Goal: Task Accomplishment & Management: Manage account settings

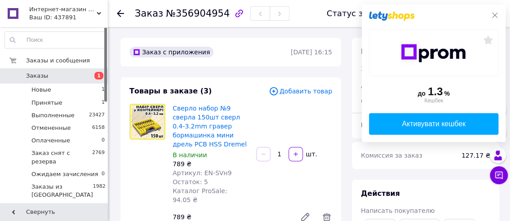
click at [495, 14] on icon at bounding box center [494, 15] width 7 height 7
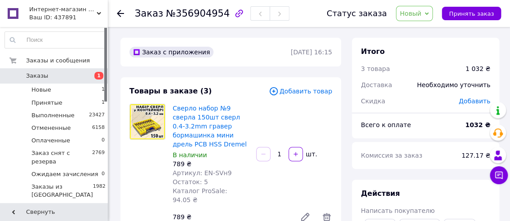
click at [429, 12] on icon at bounding box center [427, 14] width 4 height 4
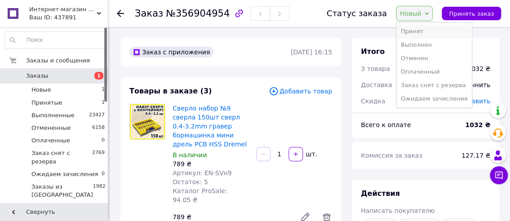
click at [423, 30] on li "Принят" at bounding box center [435, 31] width 76 height 13
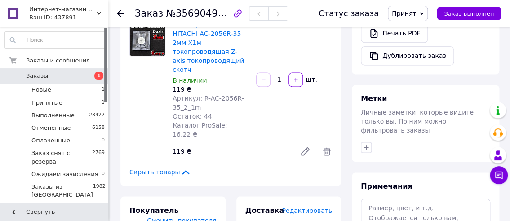
scroll to position [360, 0]
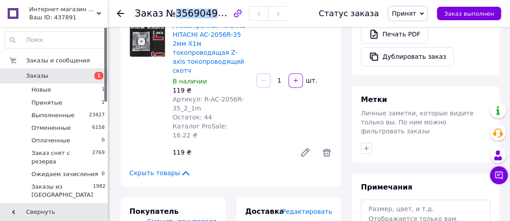
drag, startPoint x: 171, startPoint y: 15, endPoint x: 217, endPoint y: 14, distance: 45.9
click at [217, 14] on span "№356904954" at bounding box center [198, 13] width 64 height 11
copy span "356904954"
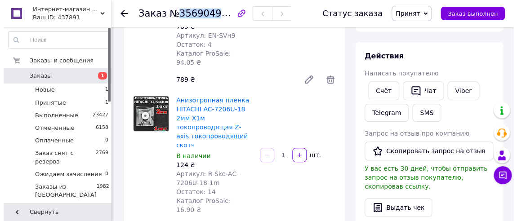
scroll to position [135, 0]
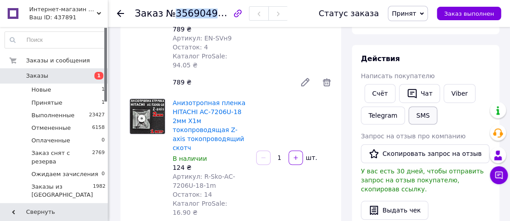
click at [417, 112] on button "SMS" at bounding box center [423, 116] width 29 height 18
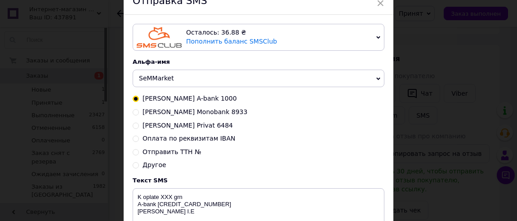
scroll to position [90, 0]
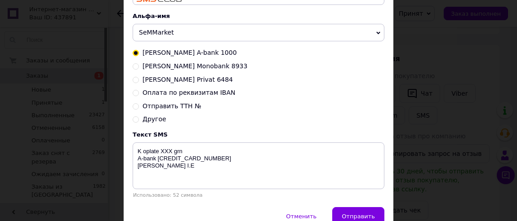
click at [134, 92] on input "Оплата по реквизитам IBAN" at bounding box center [136, 92] width 6 height 6
radio input "true"
radio input "false"
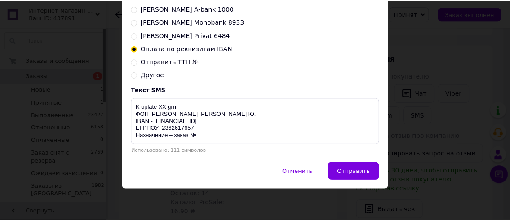
scroll to position [136, 0]
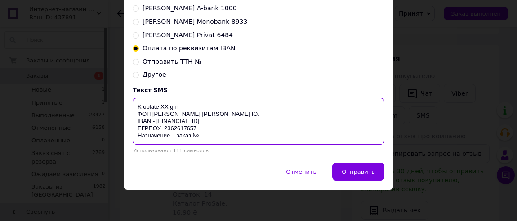
click at [166, 107] on textarea "K oplate XX grn ФОП [PERSON_NAME] [PERSON_NAME] Ю. IBAN - [FINANCIAL_ID] ЕГРПОУ…" at bounding box center [259, 121] width 252 height 47
click at [203, 134] on textarea "K oplate 1032 grn ФОП [PERSON_NAME] [PERSON_NAME] Ю. IBAN - [FINANCIAL_ID] ЕГРП…" at bounding box center [259, 121] width 252 height 47
paste textarea "356904954"
drag, startPoint x: 229, startPoint y: 134, endPoint x: 127, endPoint y: 103, distance: 106.2
click at [127, 103] on div "Осталось: 36.88 ₴ Пополнить баланс SMSClub Подключить LetsAds Альфа-имя SeMMark…" at bounding box center [259, 43] width 270 height 238
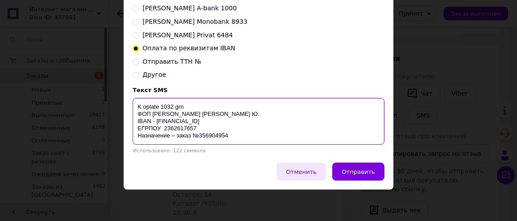
type textarea "K oplate 1032 grn ФОП [PERSON_NAME] [PERSON_NAME] Ю. IBAN - [FINANCIAL_ID] ЕГРП…"
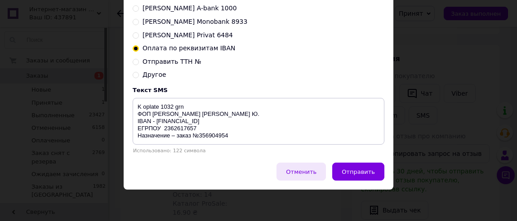
click at [305, 167] on button "Отменить" at bounding box center [300, 172] width 49 height 18
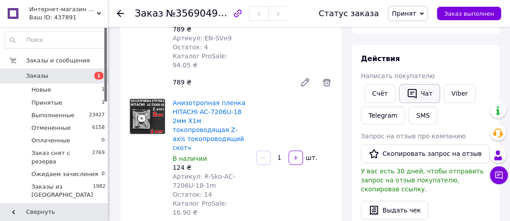
click at [418, 90] on button "Чат" at bounding box center [419, 93] width 41 height 19
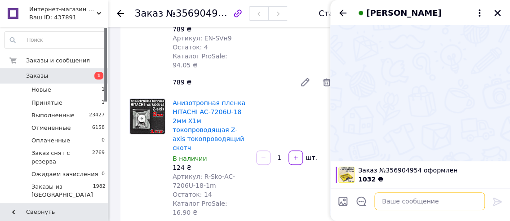
click at [386, 202] on textarea at bounding box center [429, 201] width 111 height 18
paste textarea "K oplate 1032 grn ФОП [PERSON_NAME] [PERSON_NAME] Ю. IBAN - [FINANCIAL_ID] ЕГРП…"
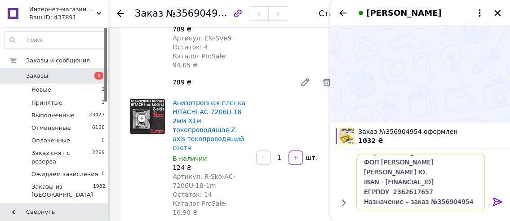
scroll to position [0, 0]
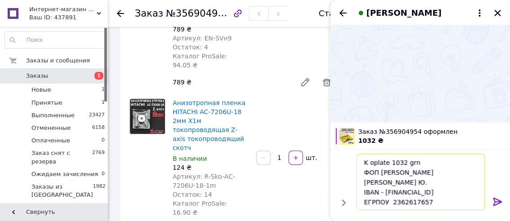
type textarea "K oplate 1032 grn ФОП [PERSON_NAME] [PERSON_NAME] Ю. IBAN - [FINANCIAL_ID] ЕГРП…"
click at [496, 201] on icon at bounding box center [497, 202] width 9 height 8
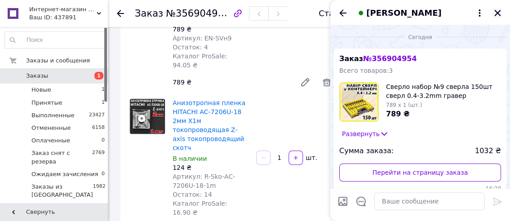
click at [497, 9] on icon "Закрыть" at bounding box center [498, 13] width 8 height 8
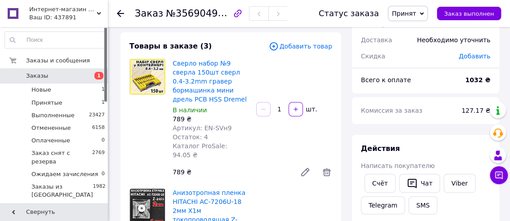
scroll to position [90, 0]
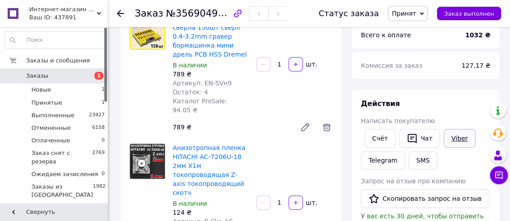
click at [452, 138] on link "Viber" at bounding box center [459, 138] width 31 height 19
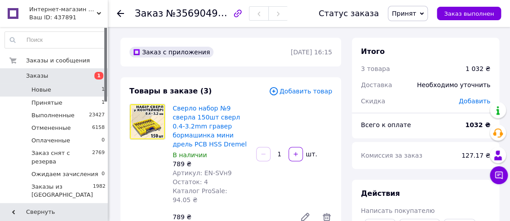
click at [87, 87] on li "Новые 1" at bounding box center [55, 90] width 110 height 13
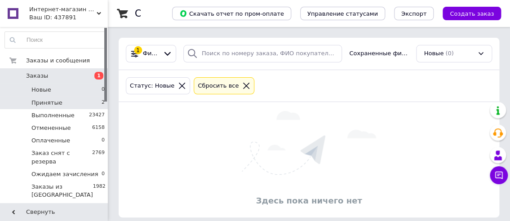
click at [86, 98] on li "Принятые 2" at bounding box center [55, 103] width 110 height 13
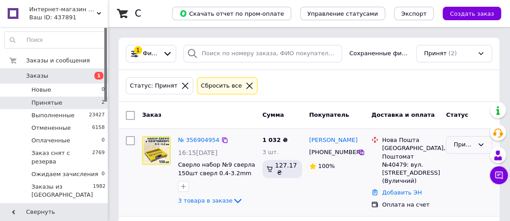
click at [481, 143] on icon at bounding box center [480, 144] width 7 height 7
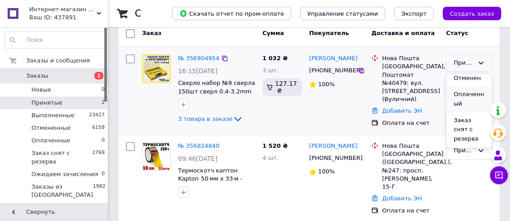
scroll to position [45, 0]
click at [473, 132] on li "Ожидаем зачисления" at bounding box center [468, 149] width 45 height 35
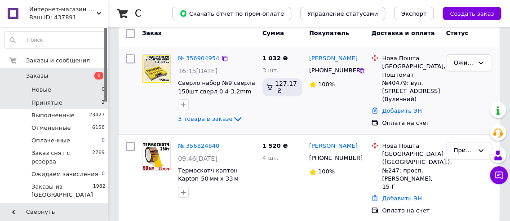
click at [71, 88] on li "Новые 0" at bounding box center [55, 90] width 110 height 13
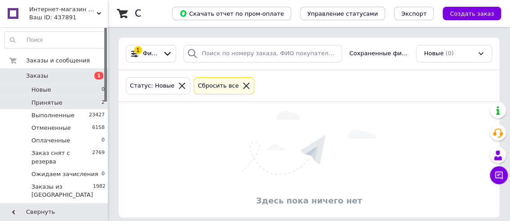
click at [72, 99] on li "Принятые 2" at bounding box center [55, 103] width 110 height 13
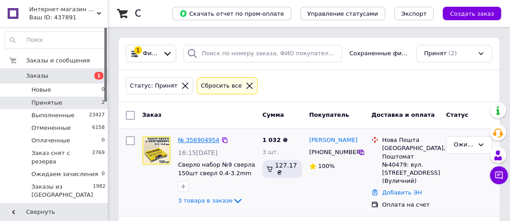
click at [197, 140] on link "№ 356904954" at bounding box center [198, 140] width 41 height 7
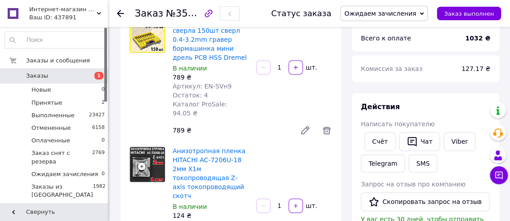
scroll to position [90, 0]
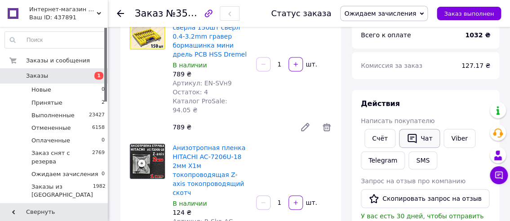
click at [421, 139] on button "Чат" at bounding box center [419, 138] width 41 height 19
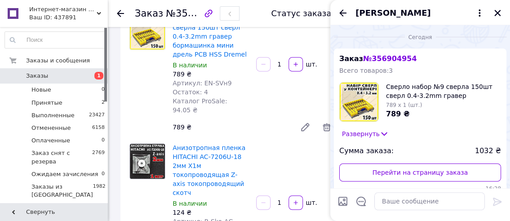
scroll to position [82, 0]
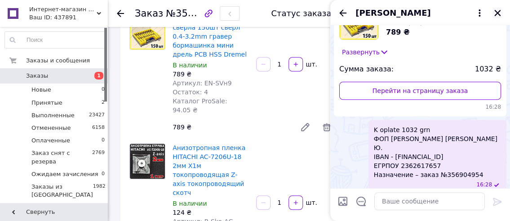
click at [494, 11] on icon "Закрыть" at bounding box center [498, 13] width 8 height 8
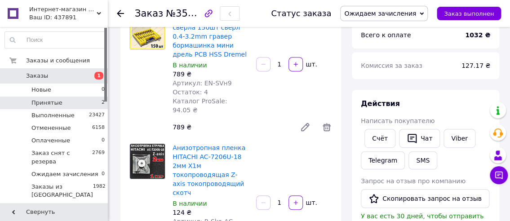
click at [50, 103] on span "Принятые" at bounding box center [46, 103] width 31 height 8
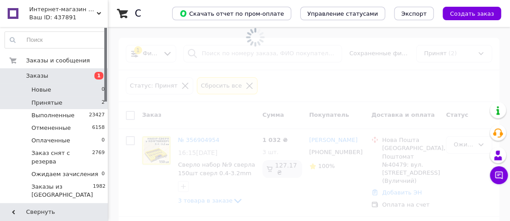
click at [75, 88] on li "Новые 0" at bounding box center [55, 90] width 110 height 13
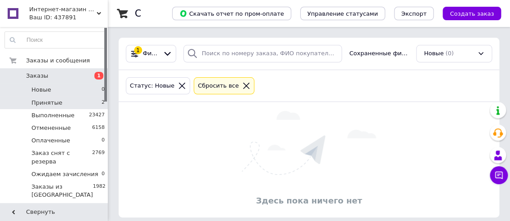
click at [89, 101] on li "Принятые 2" at bounding box center [55, 103] width 110 height 13
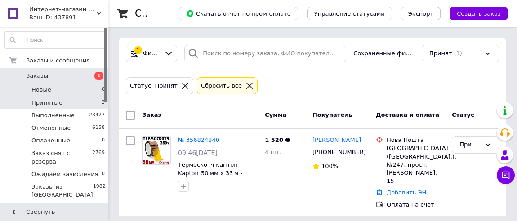
click at [84, 90] on li "Новые 0" at bounding box center [55, 90] width 110 height 13
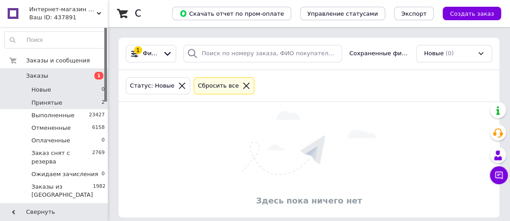
click at [85, 99] on li "Принятые 2" at bounding box center [55, 103] width 110 height 13
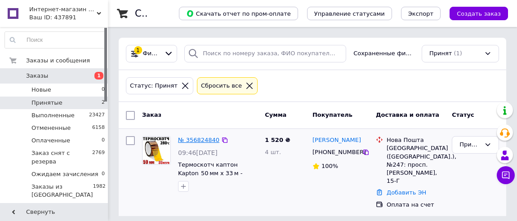
click at [194, 137] on link "№ 356824840" at bounding box center [198, 140] width 41 height 7
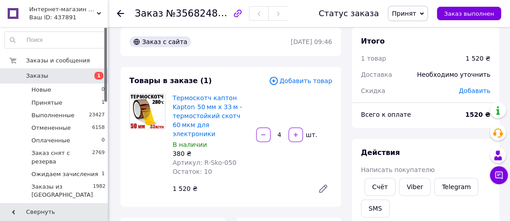
scroll to position [90, 0]
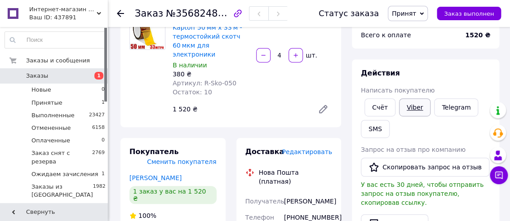
click at [408, 105] on link "Viber" at bounding box center [414, 107] width 31 height 18
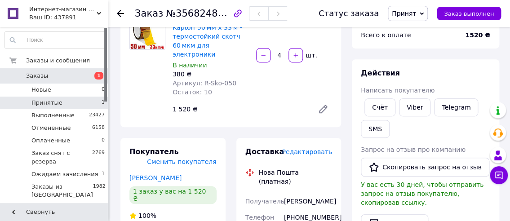
click at [44, 97] on li "Принятые 1" at bounding box center [55, 103] width 110 height 13
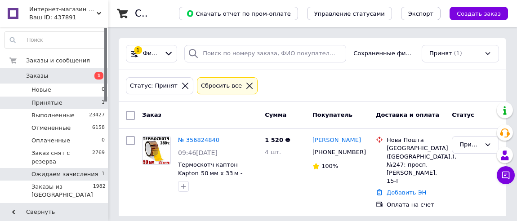
click at [57, 170] on span "Ожидаем зачисления" at bounding box center [64, 174] width 67 height 8
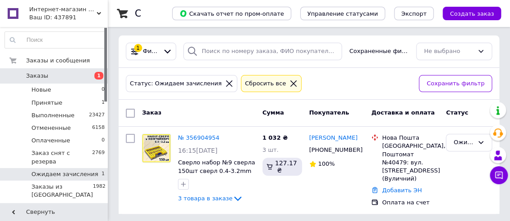
scroll to position [3, 0]
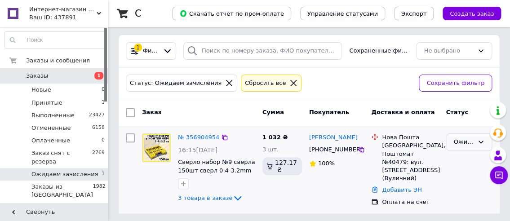
click at [483, 139] on icon at bounding box center [480, 141] width 7 height 7
click at [462, 211] on li "Оплаченный" at bounding box center [468, 224] width 45 height 26
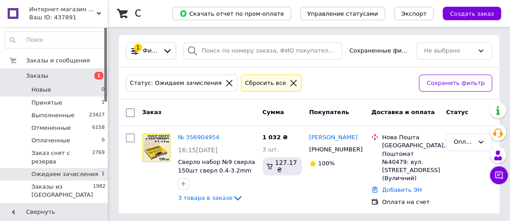
click at [78, 92] on li "Новые 0" at bounding box center [55, 90] width 110 height 13
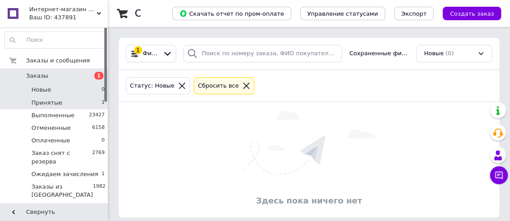
click at [76, 104] on li "Принятые 1" at bounding box center [55, 103] width 110 height 13
